Goal: Information Seeking & Learning: Learn about a topic

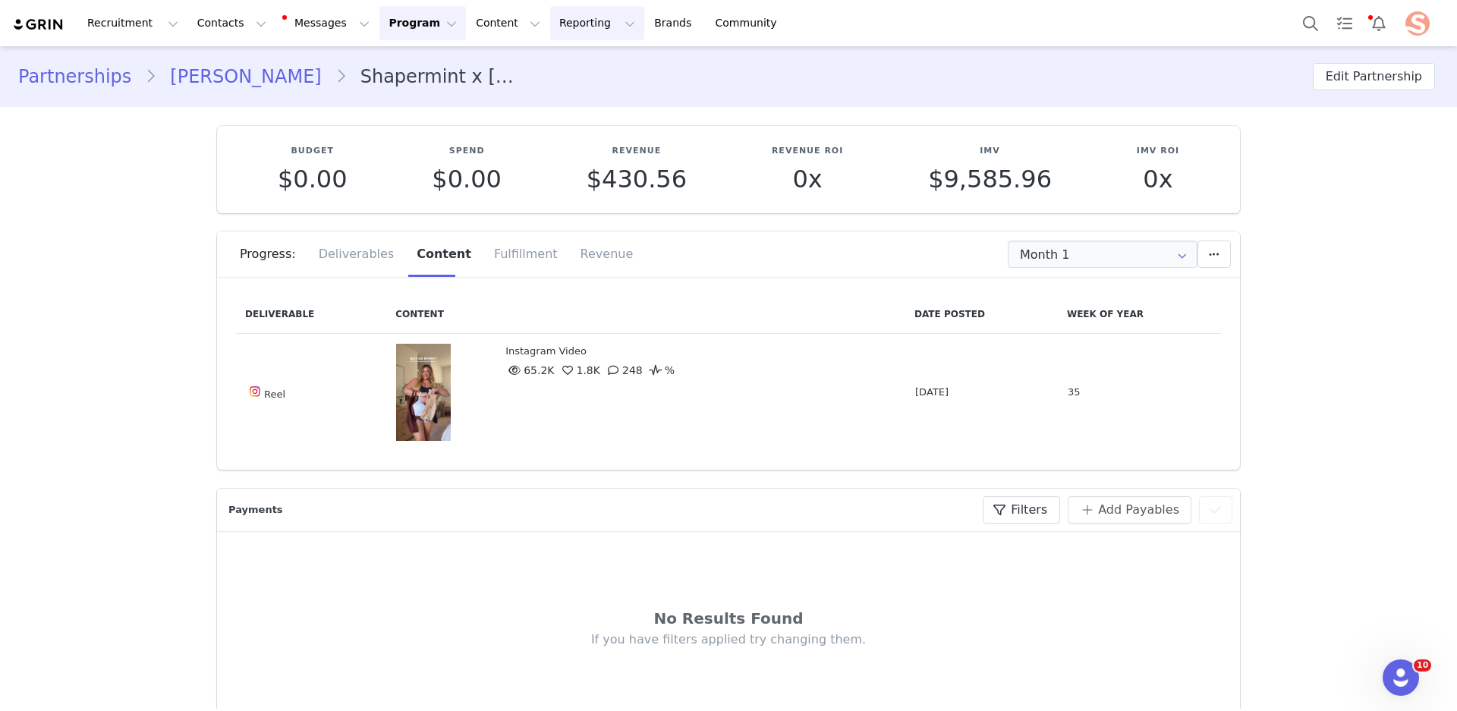
click at [573, 27] on button "Reporting Reporting" at bounding box center [597, 23] width 94 height 34
click at [571, 90] on p "Report Builder" at bounding box center [562, 95] width 76 height 16
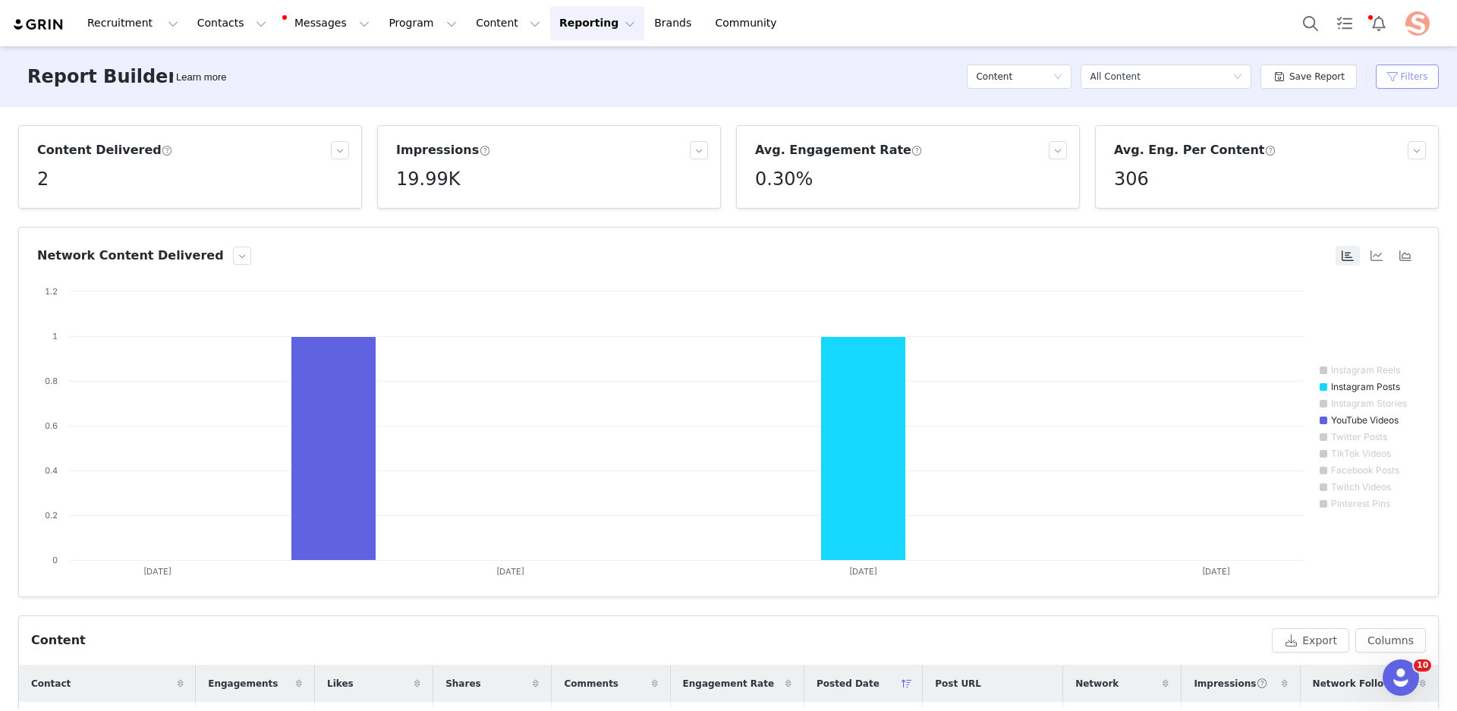
click at [1389, 83] on button "Filters" at bounding box center [1407, 76] width 63 height 24
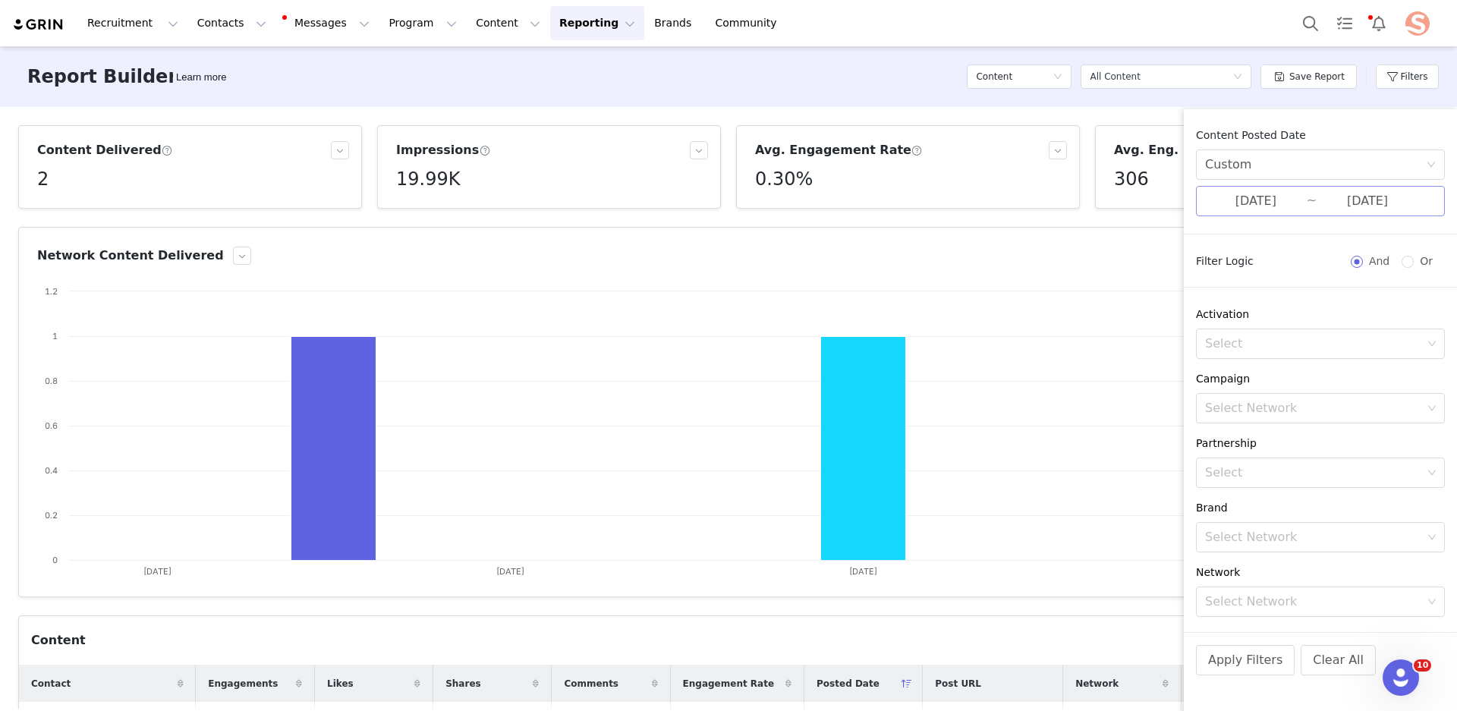
click at [1272, 198] on input "08/18/2025" at bounding box center [1256, 201] width 102 height 20
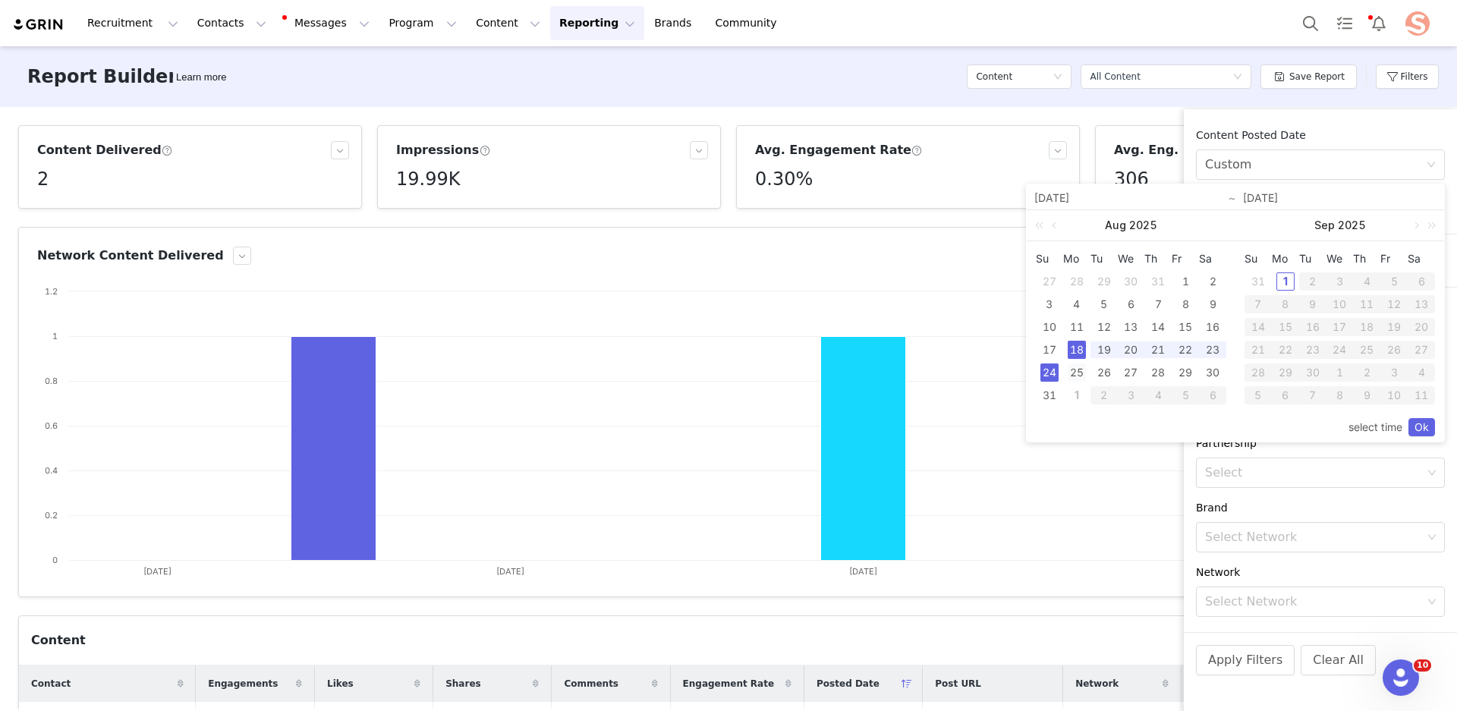
click at [1081, 372] on div "25" at bounding box center [1077, 372] width 18 height 18
click at [1049, 390] on div "31" at bounding box center [1049, 395] width 18 height 18
type input "08/25/2025"
type input "08/31/2025"
type input "08/25/2025"
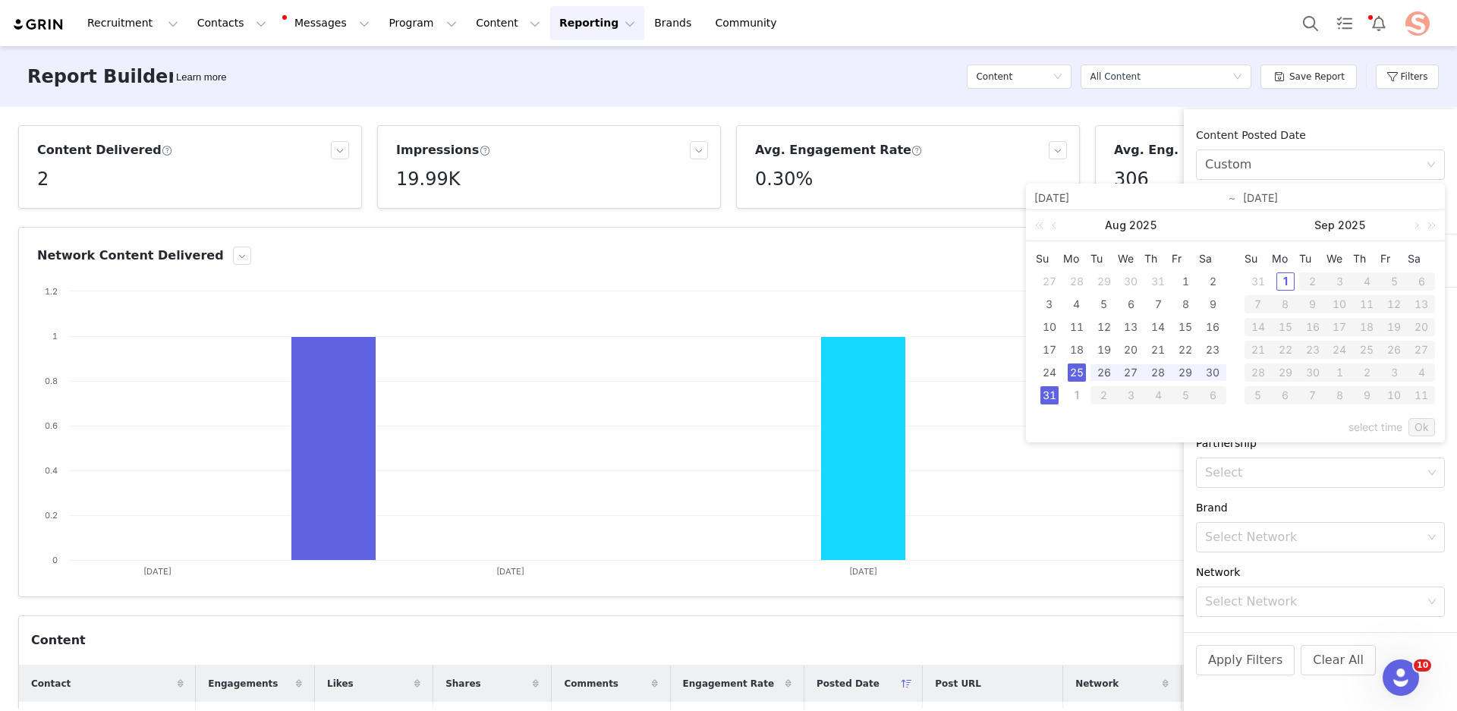
type input "08/31/2025"
click at [1429, 432] on link "Ok" at bounding box center [1421, 427] width 27 height 18
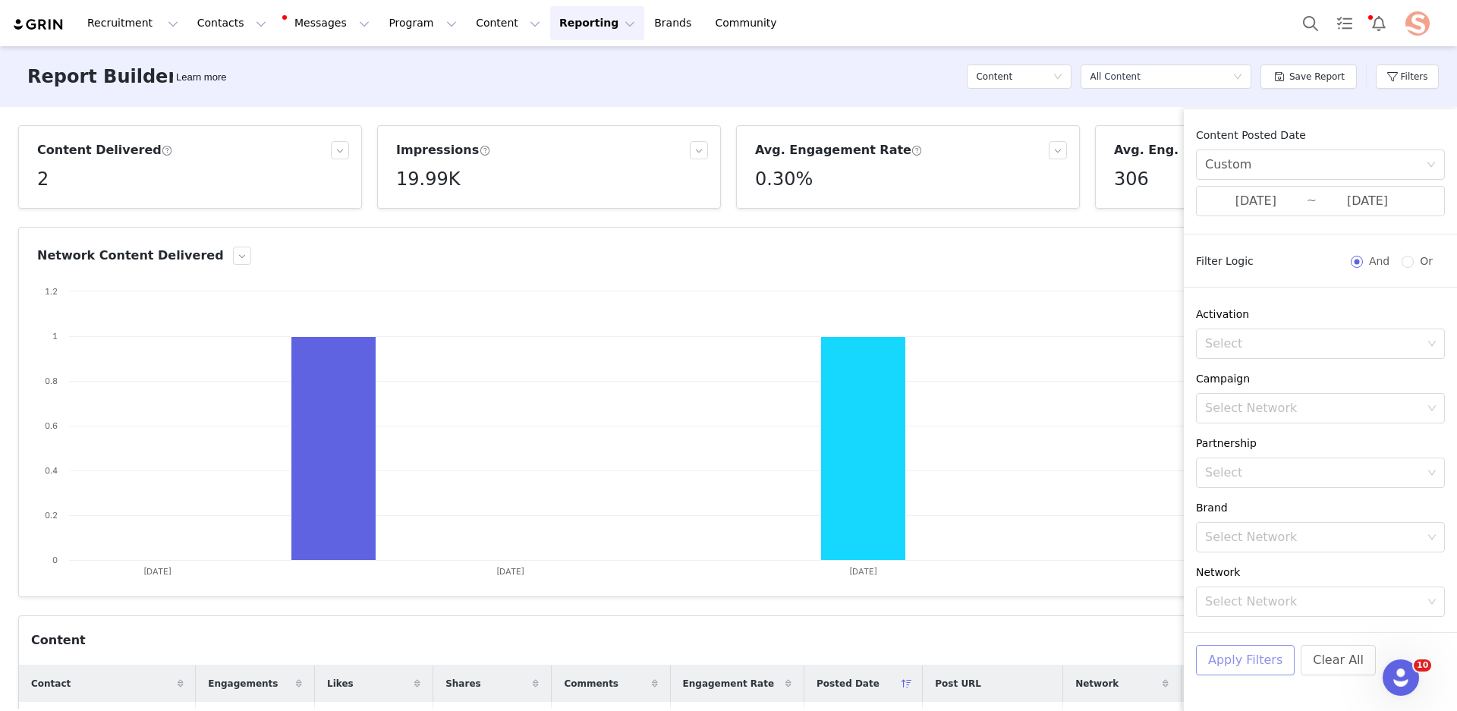
click at [1216, 653] on button "Apply Filters" at bounding box center [1245, 660] width 99 height 30
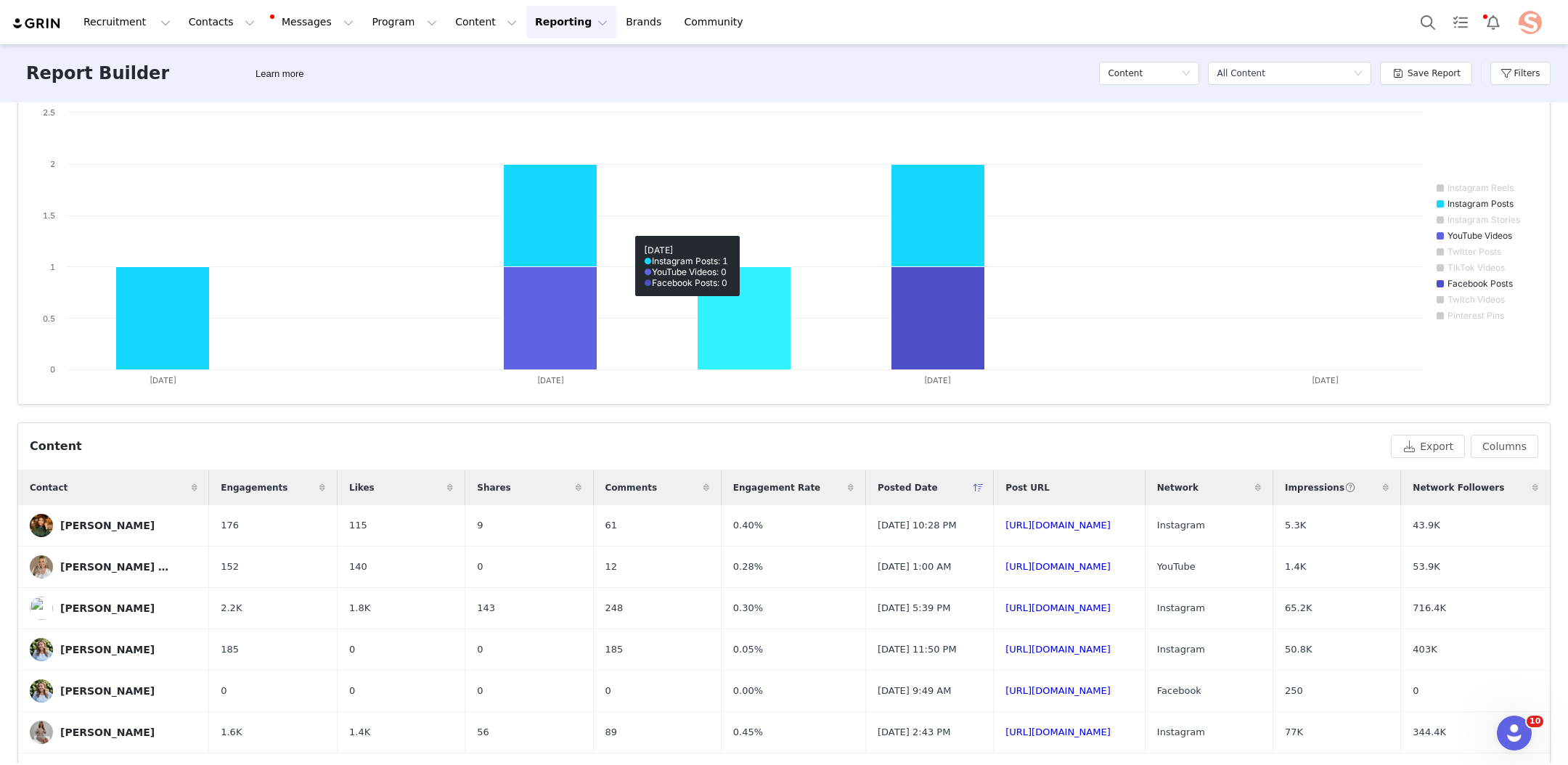
scroll to position [212, 0]
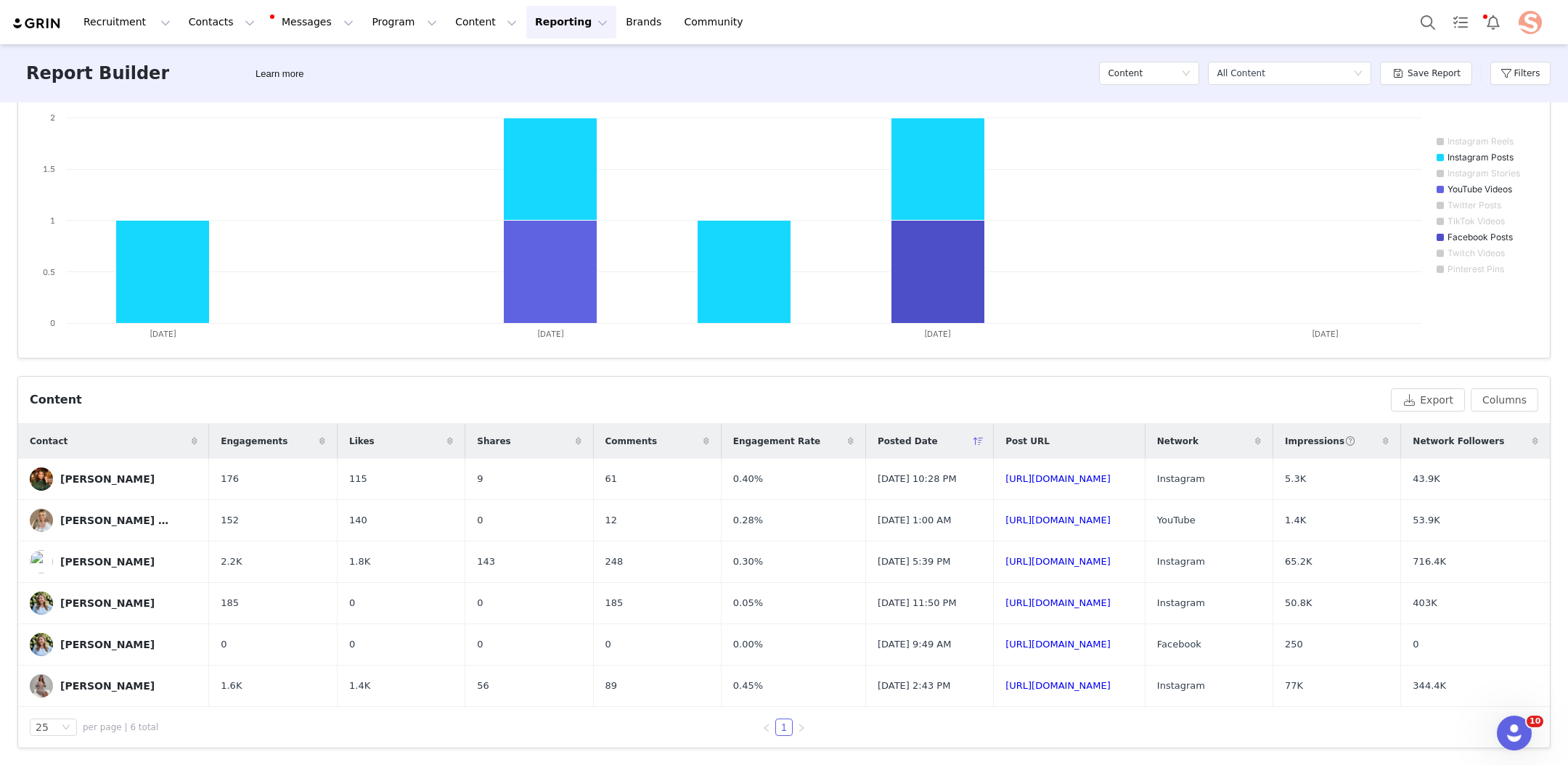
click at [970, 447] on span at bounding box center [979, 441] width 17 height 17
click at [1005, 556] on link "https://www.instagram.com/p/DN3fyUAwo3v/" at bounding box center [1058, 560] width 105 height 11
click at [1005, 606] on link "https://www.instagram.com/p/DN6vJQZj0zN/" at bounding box center [1058, 601] width 105 height 11
click at [1005, 679] on link "https://www.instagram.com/p/DN8U9ymCM8e/" at bounding box center [1058, 685] width 105 height 11
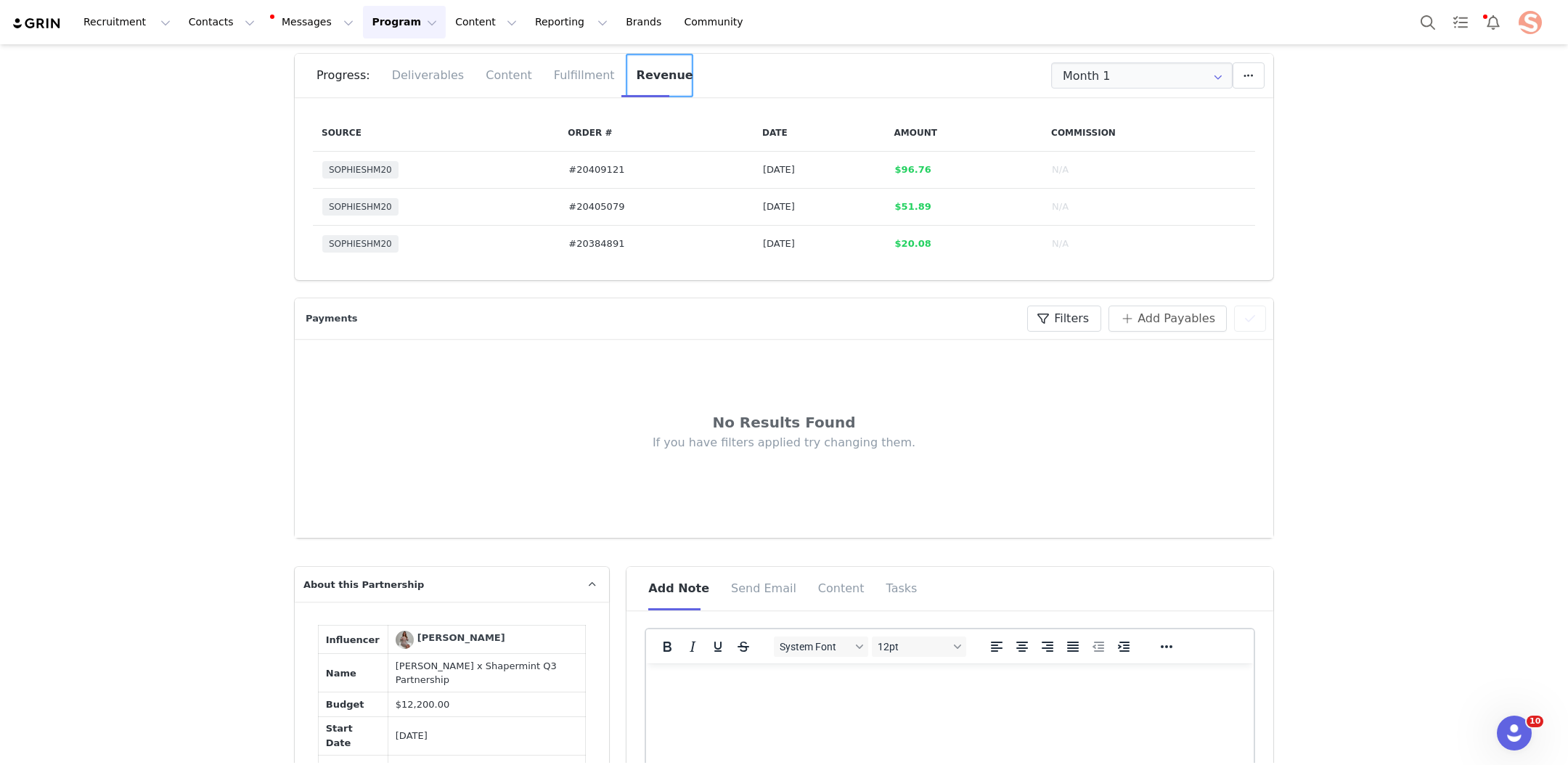
scroll to position [50, 0]
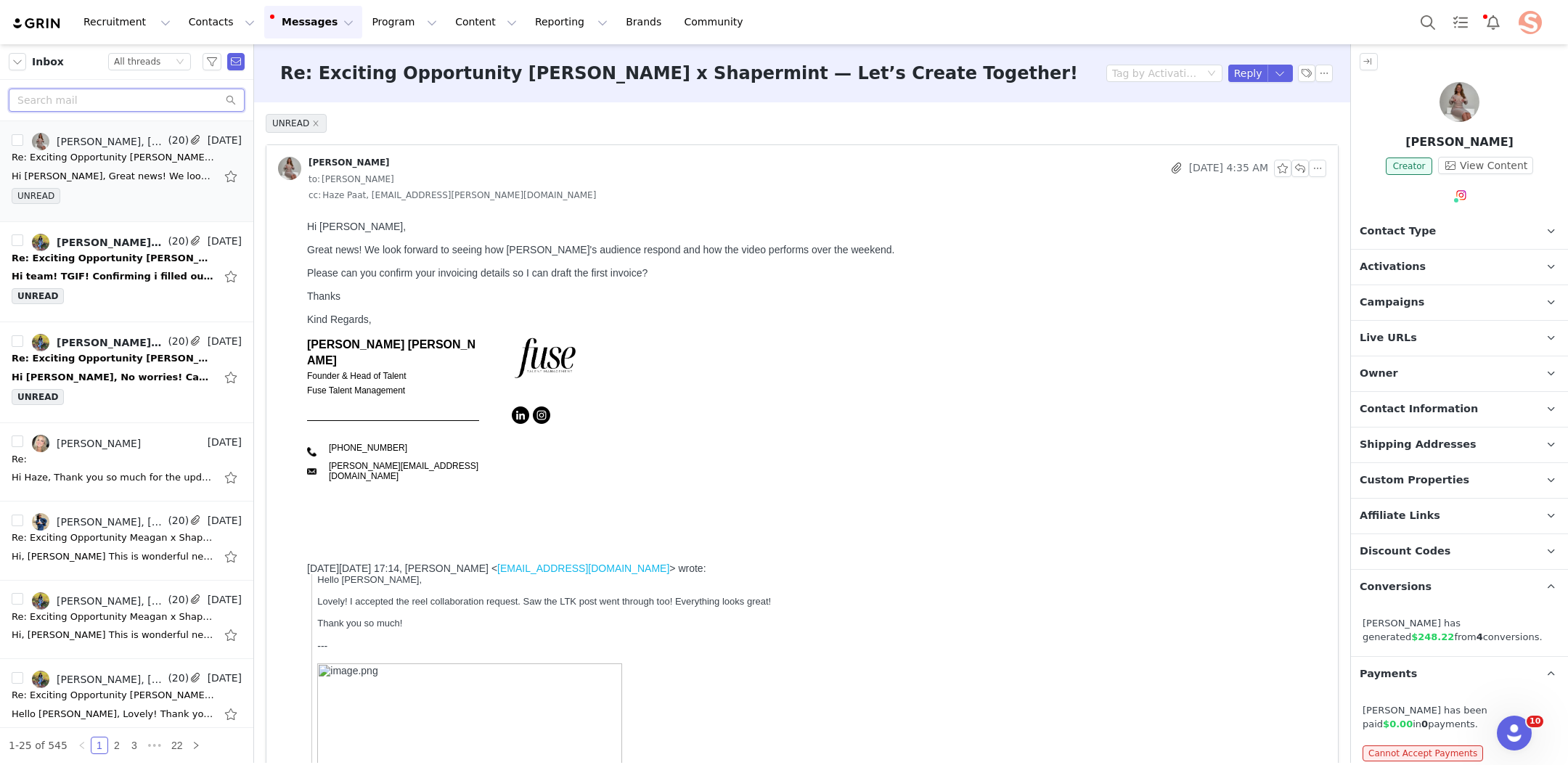
click at [121, 103] on input "text" at bounding box center [126, 100] width 236 height 23
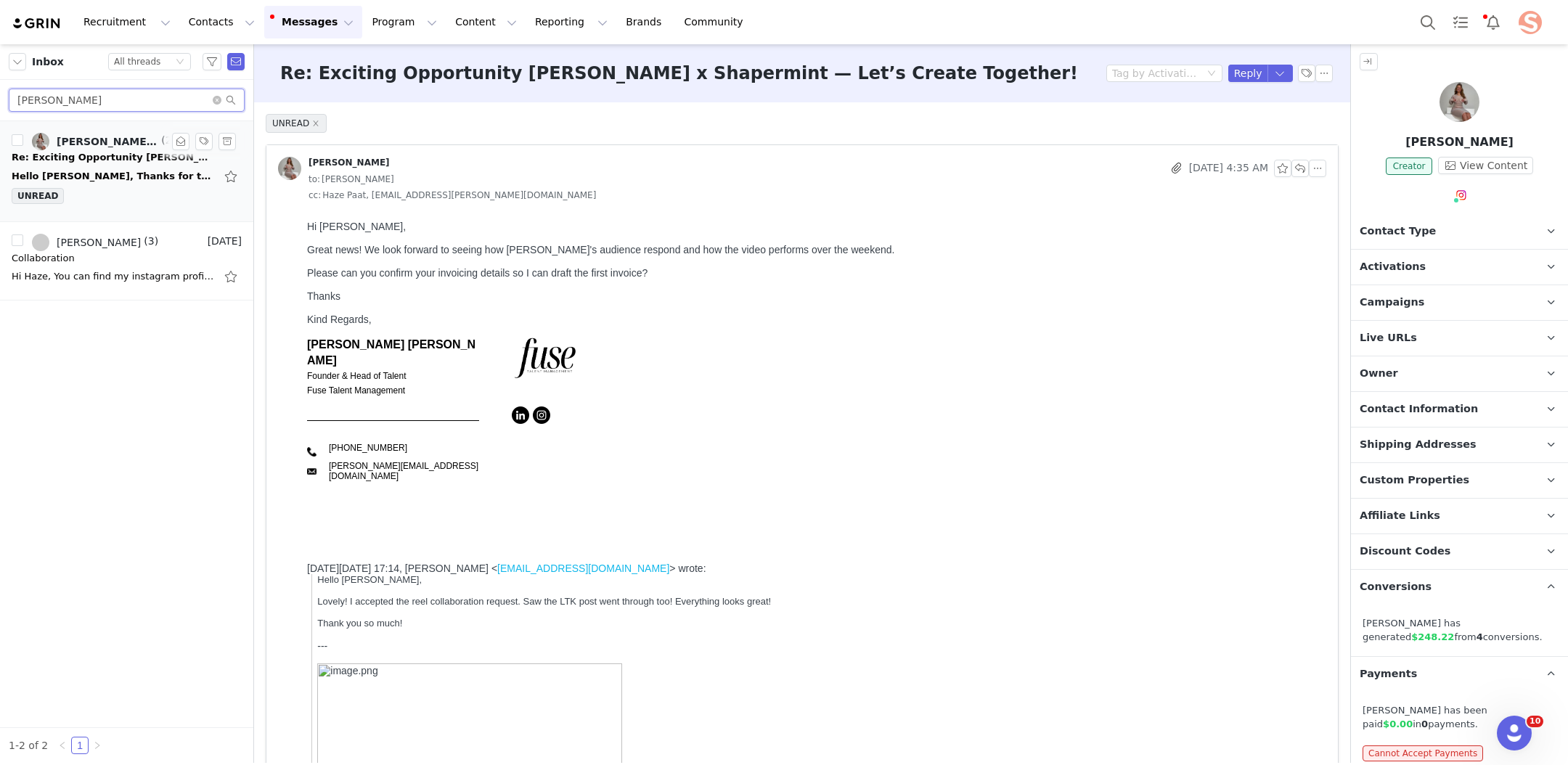
type input "Sophia"
click at [120, 152] on div "Re: Exciting Opportunity [PERSON_NAME] x Shapermint — Let’s Create Together!" at bounding box center [113, 157] width 203 height 14
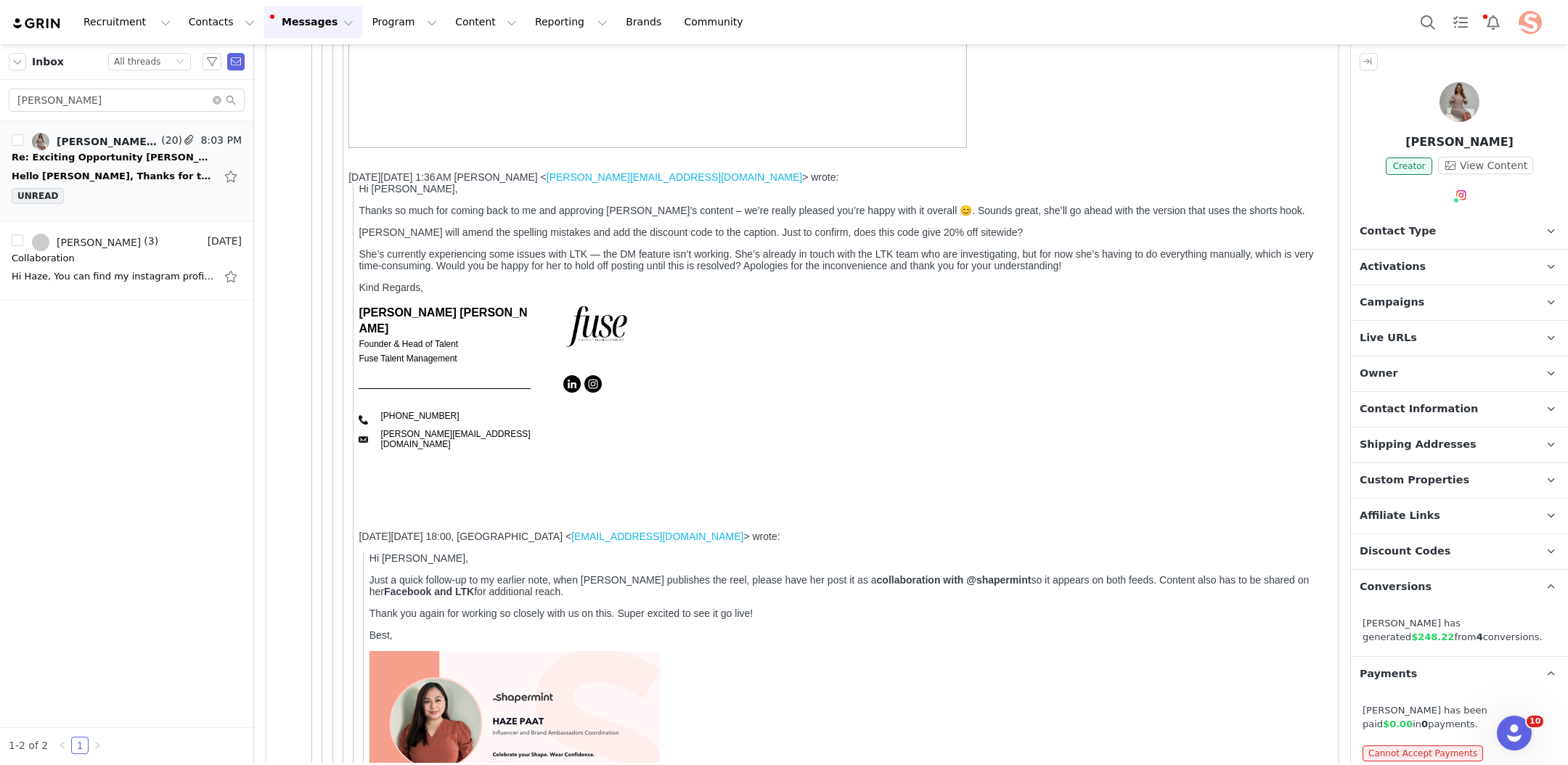
scroll to position [3661, 0]
